Goal: Navigation & Orientation: Find specific page/section

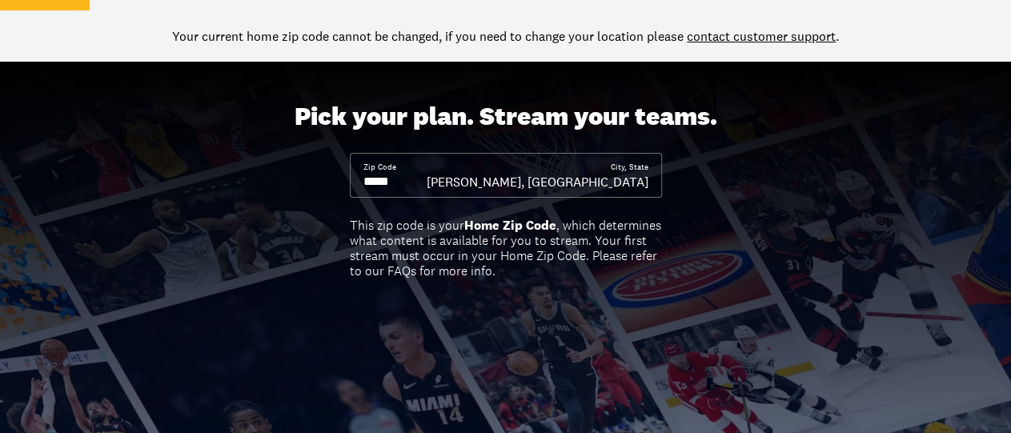
scroll to position [250, 0]
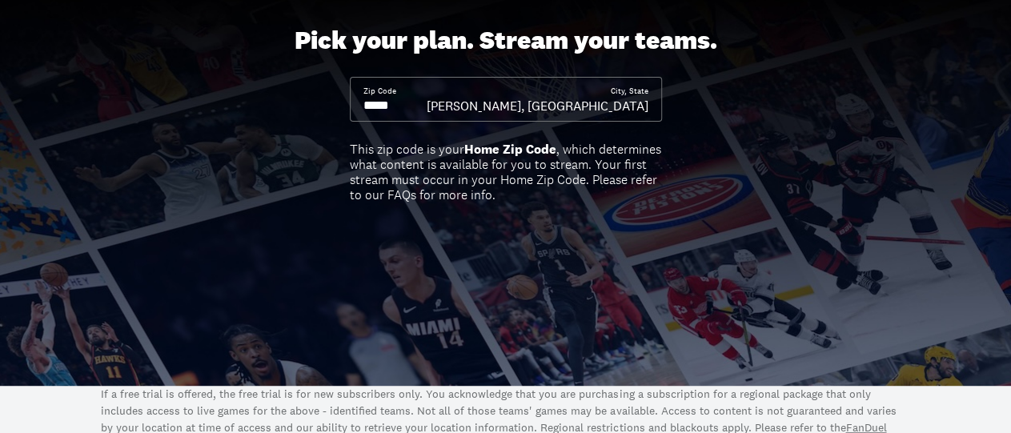
click at [538, 114] on div "Zip Code City, [GEOGRAPHIC_DATA][US_STATE][PERSON_NAME], [GEOGRAPHIC_DATA]" at bounding box center [506, 99] width 312 height 45
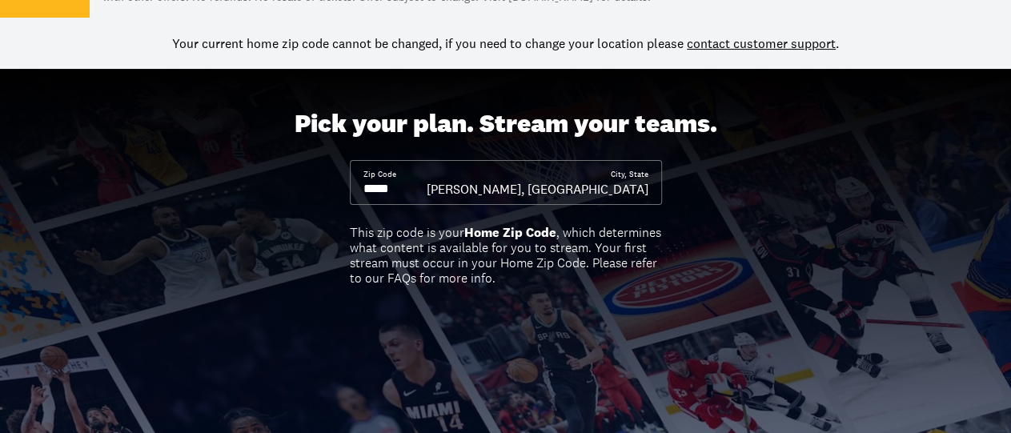
scroll to position [0, 0]
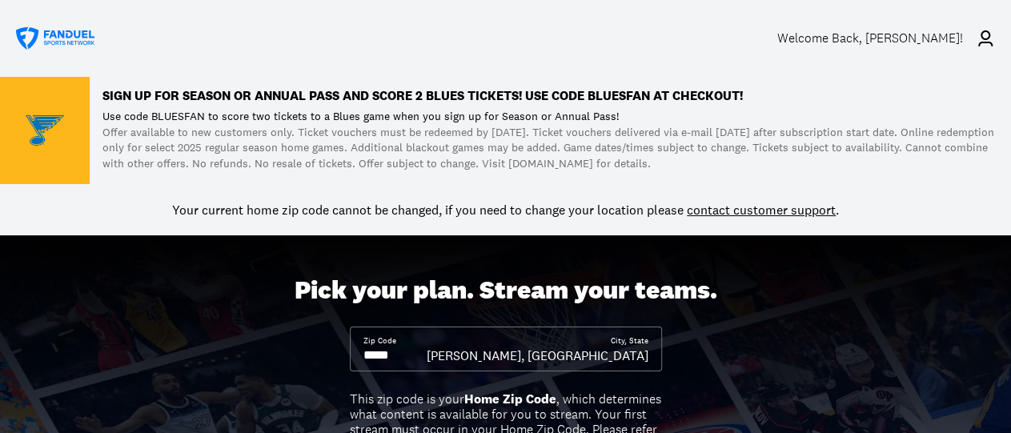
click at [218, 102] on p "Sign up for Season or Annual Pass and score 2 Blues TICKETS! Use code BLUESFAN …" at bounding box center [549, 96] width 895 height 13
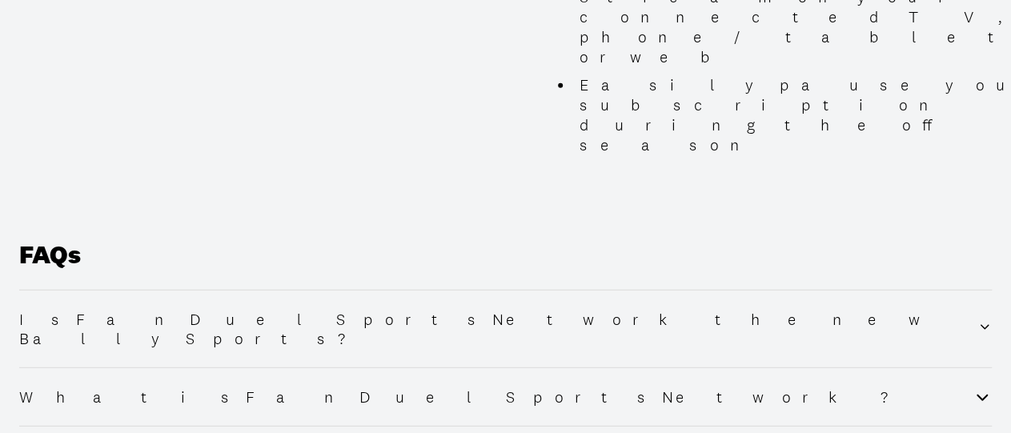
scroll to position [1997, 0]
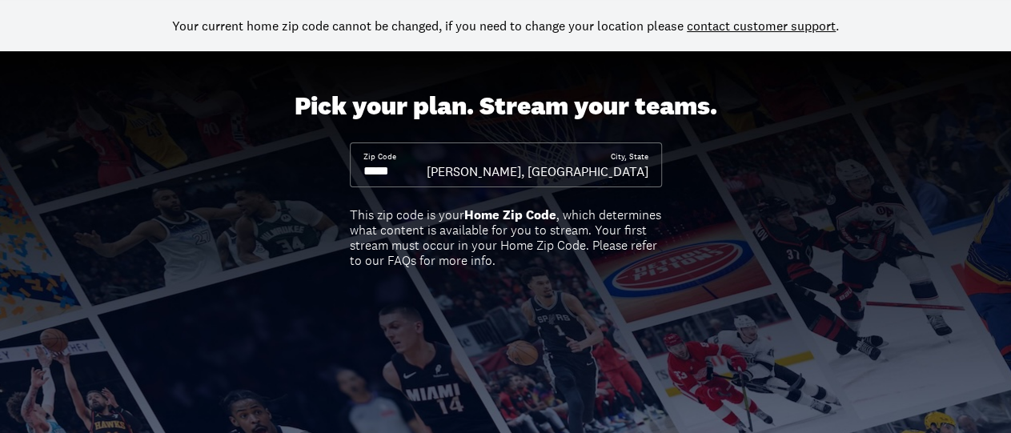
scroll to position [0, 0]
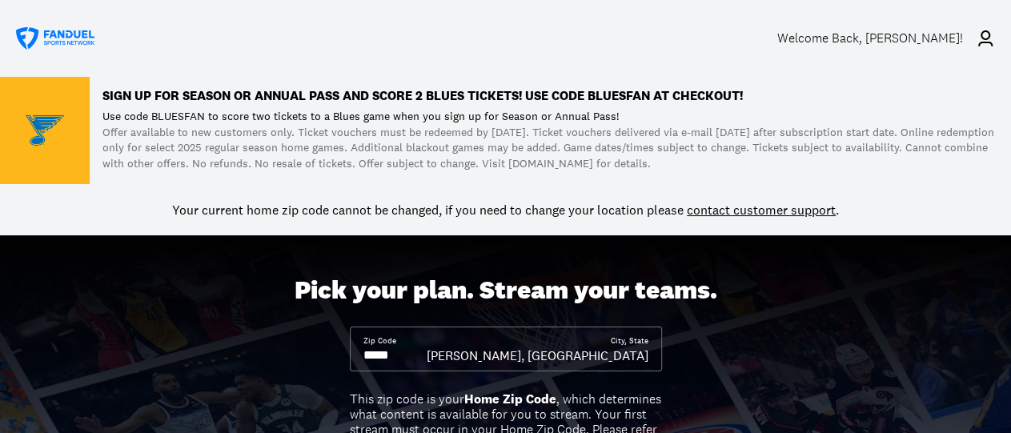
click at [59, 34] on icon at bounding box center [56, 38] width 80 height 23
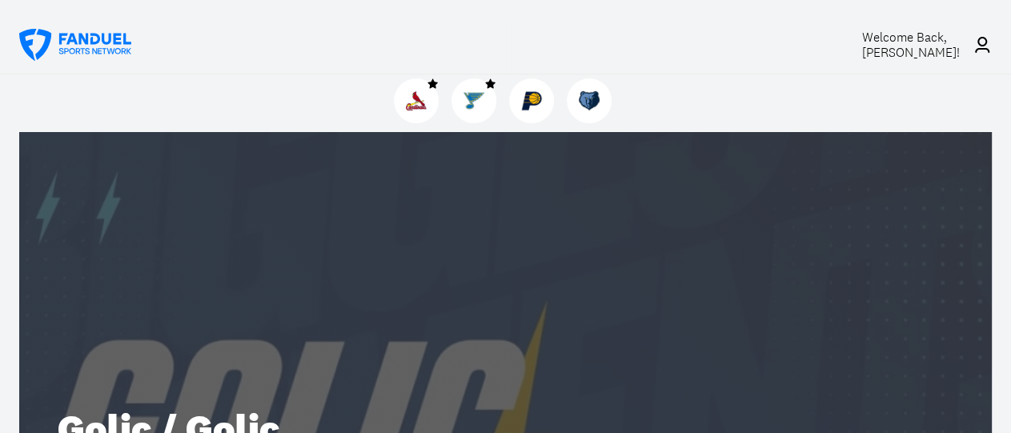
click at [0, 0] on img at bounding box center [0, 0] width 0 height 0
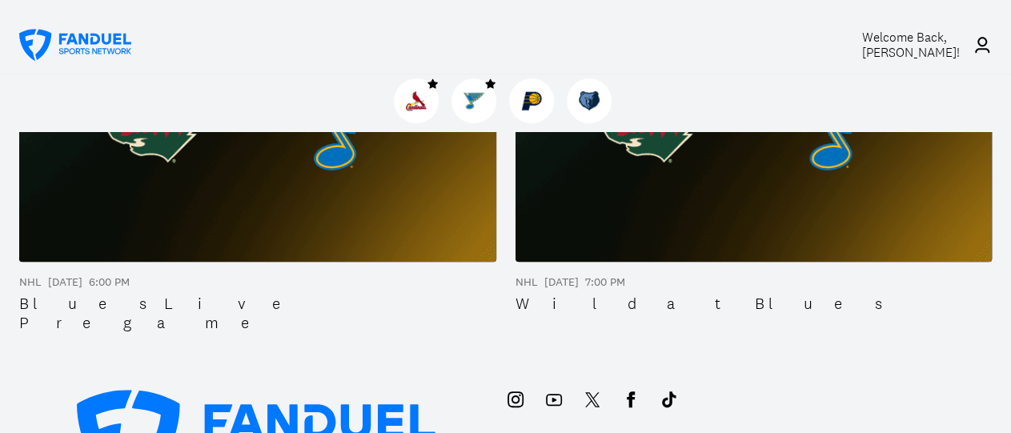
scroll to position [400, 0]
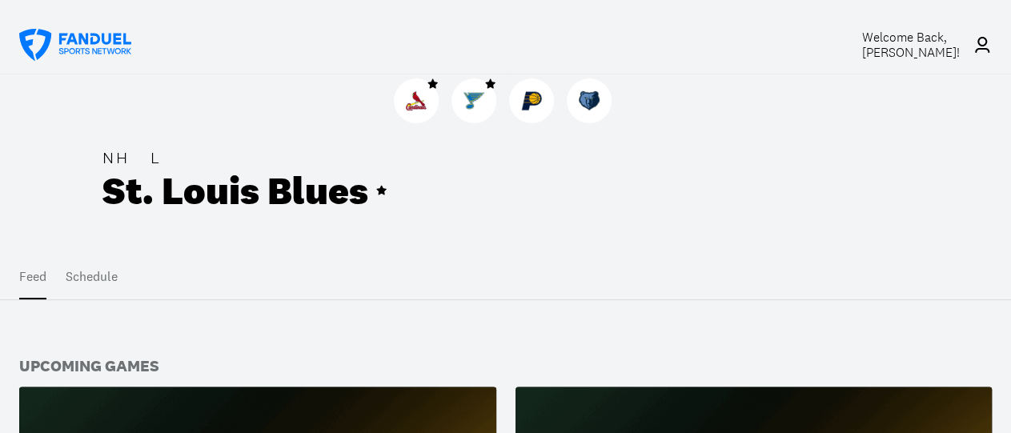
scroll to position [0, 0]
